Goal: Transaction & Acquisition: Obtain resource

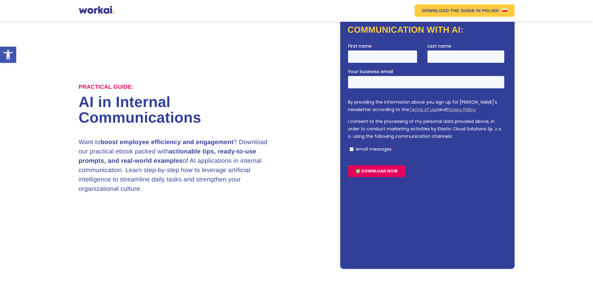
scroll to position [31, 0]
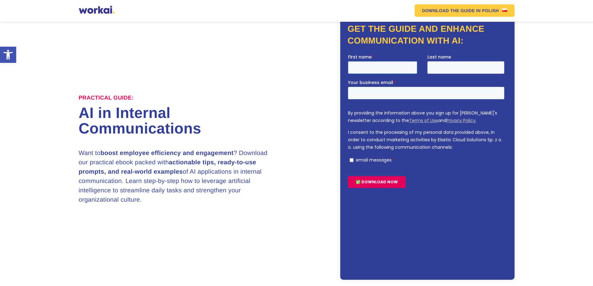
click at [373, 68] on input "First name *" at bounding box center [382, 67] width 69 height 12
click at [376, 66] on input "First name *" at bounding box center [382, 67] width 69 height 12
type input "Md. [GEOGRAPHIC_DATA]"
click at [448, 68] on input "Last name" at bounding box center [465, 67] width 77 height 12
type input "Arefin"
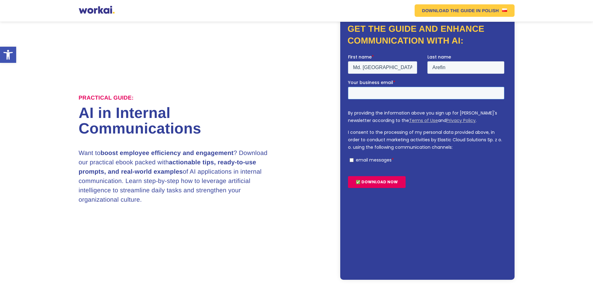
type input "[EMAIL_ADDRESS][DOMAIN_NAME]"
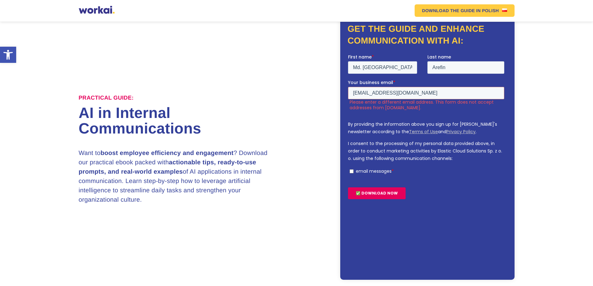
click at [349, 170] on input "email messages *" at bounding box center [351, 171] width 4 height 4
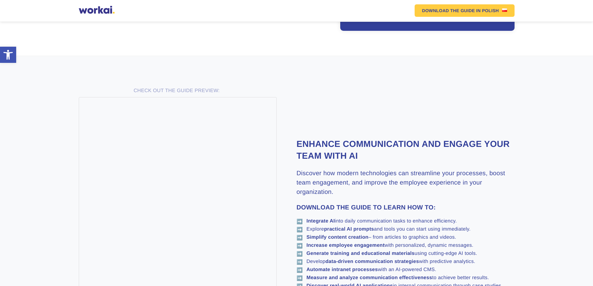
scroll to position [343, 0]
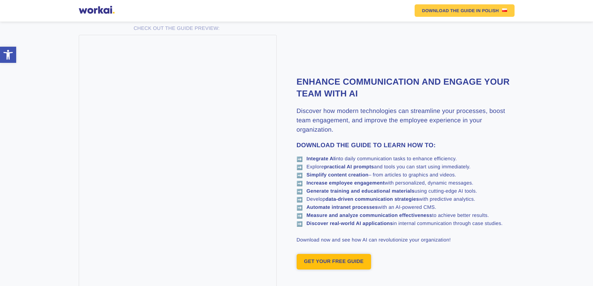
click at [343, 264] on link "GET YOUR FREE GUIDE" at bounding box center [334, 262] width 75 height 16
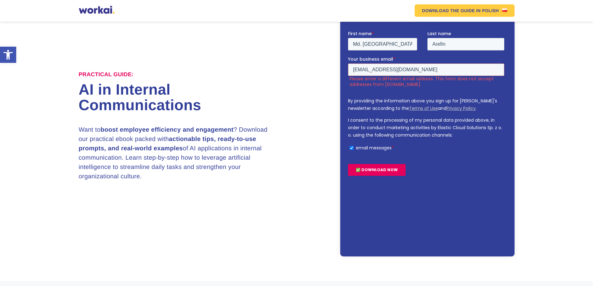
scroll to position [54, 0]
click at [409, 108] on link "Terms of Use" at bounding box center [423, 108] width 29 height 6
click at [352, 146] on input "email messages *" at bounding box center [351, 148] width 4 height 4
checkbox input "false"
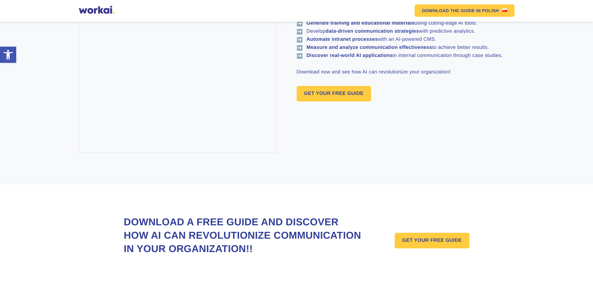
scroll to position [540, 0]
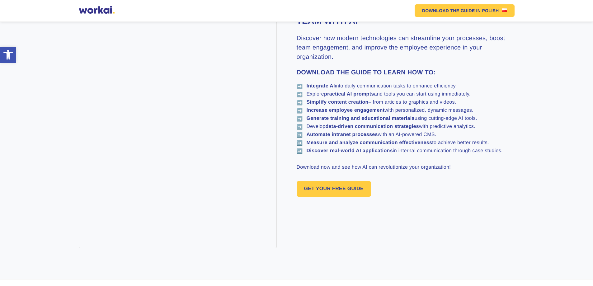
scroll to position [343, 0]
